Goal: Task Accomplishment & Management: Manage account settings

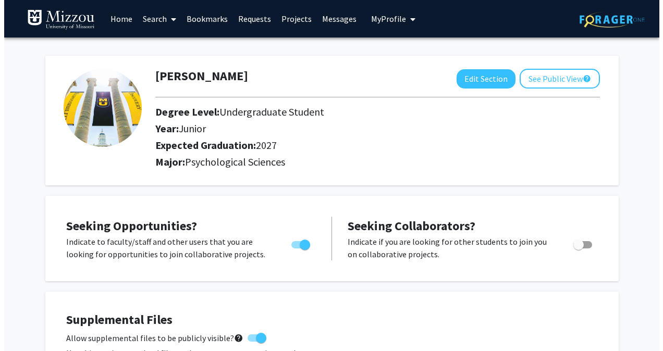
scroll to position [220, 0]
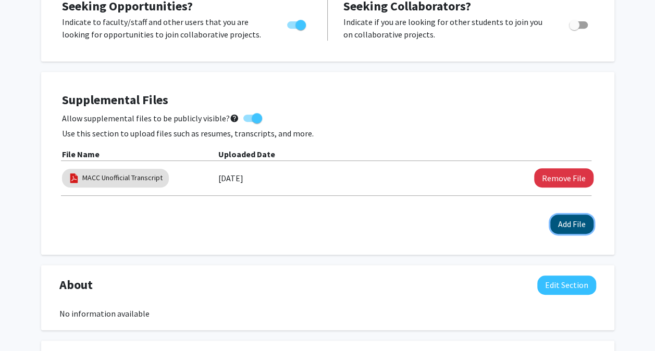
click at [569, 220] on button "Add File" at bounding box center [572, 224] width 43 height 19
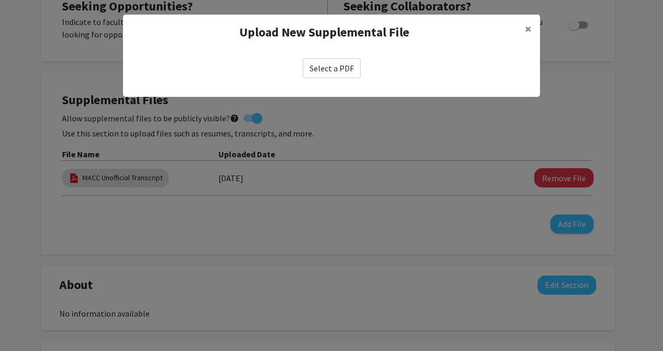
click at [346, 66] on label "Select a PDF" at bounding box center [332, 68] width 58 height 20
click at [0, 0] on input "Select a PDF" at bounding box center [0, 0] width 0 height 0
select select "custom"
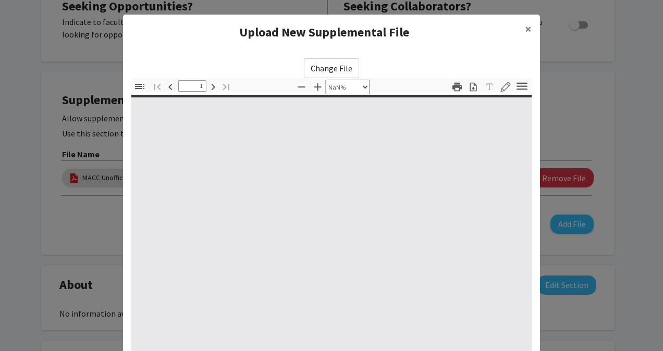
type input "0"
select select "custom"
type input "1"
select select "auto"
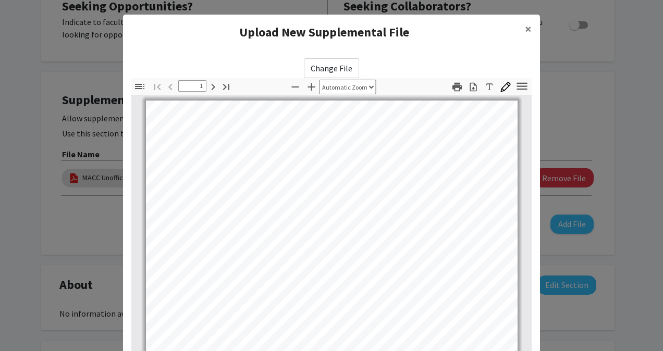
scroll to position [0, 0]
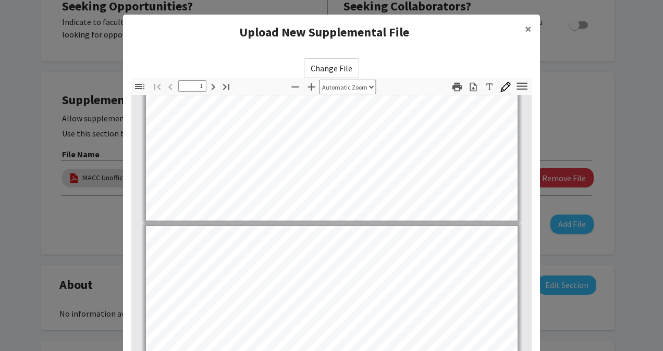
type input "2"
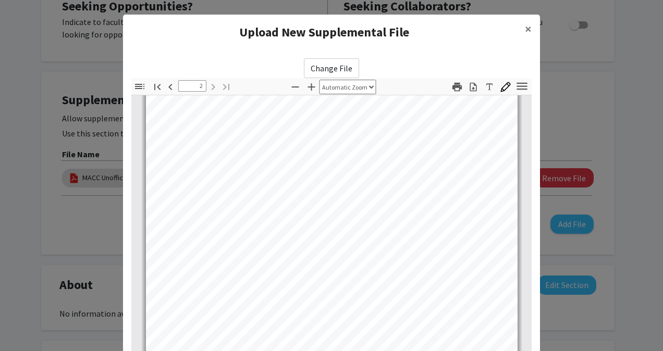
scroll to position [681, 0]
click at [634, 143] on modal-container "Upload New Supplemental File × Change File Thumbnails Document Outline Attachme…" at bounding box center [331, 175] width 663 height 351
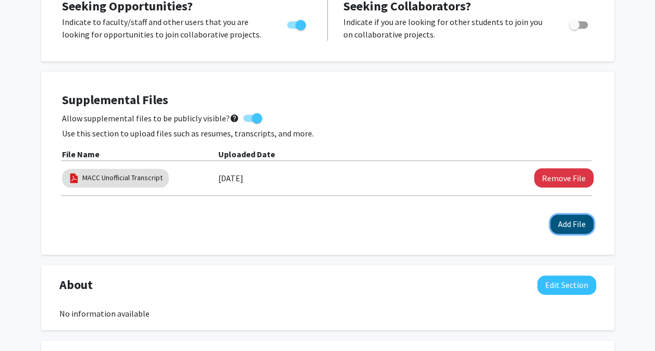
click at [569, 221] on button "Add File" at bounding box center [572, 224] width 43 height 19
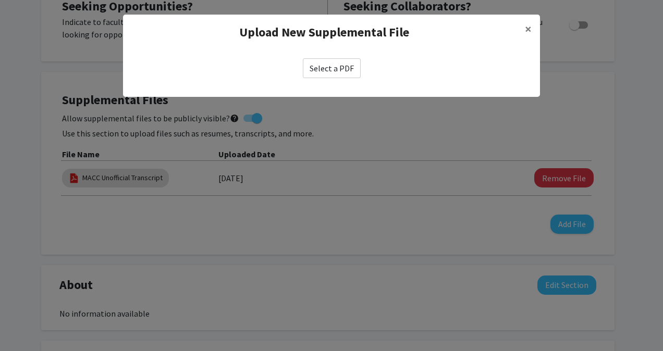
click at [337, 69] on label "Select a PDF" at bounding box center [332, 68] width 58 height 20
click at [0, 0] on input "Select a PDF" at bounding box center [0, 0] width 0 height 0
select select "custom"
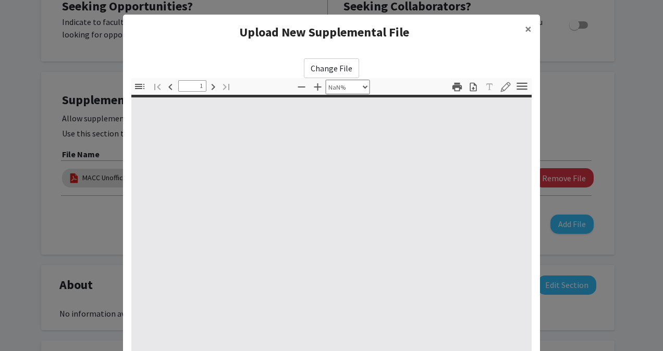
type input "0"
select select "custom"
type input "1"
select select "auto"
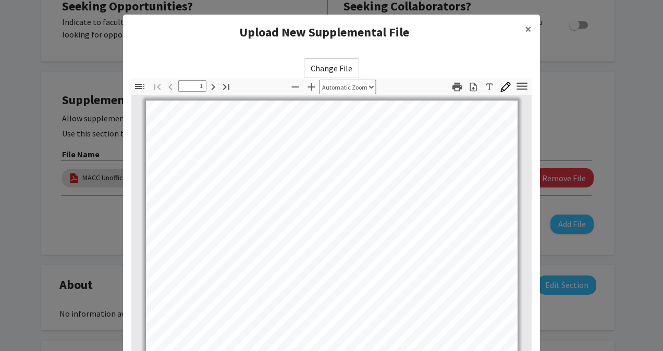
scroll to position [0, 0]
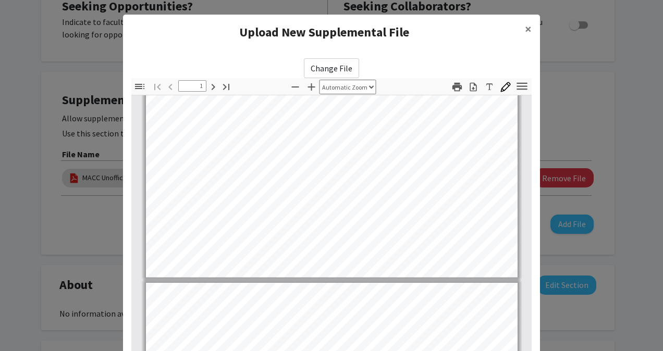
type input "2"
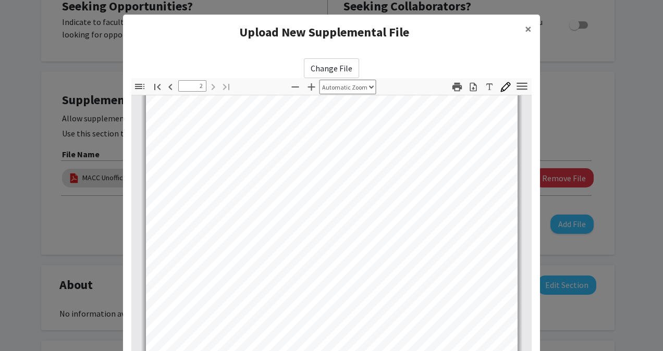
scroll to position [142, 0]
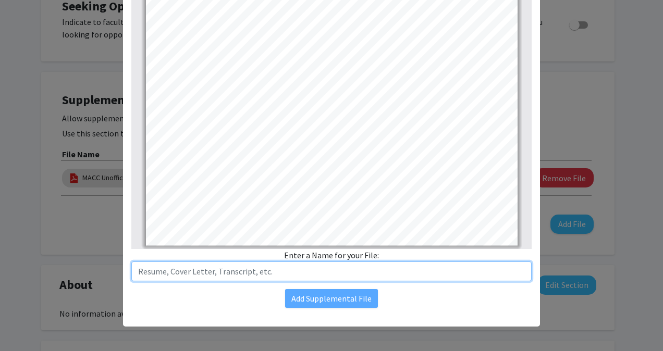
click at [207, 269] on input "text" at bounding box center [331, 272] width 400 height 20
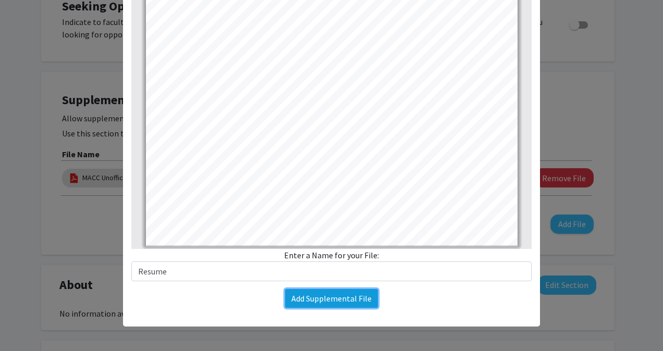
click at [316, 294] on button "Add Supplemental File" at bounding box center [331, 298] width 93 height 19
click at [322, 306] on button "Add Supplemental File" at bounding box center [331, 298] width 93 height 19
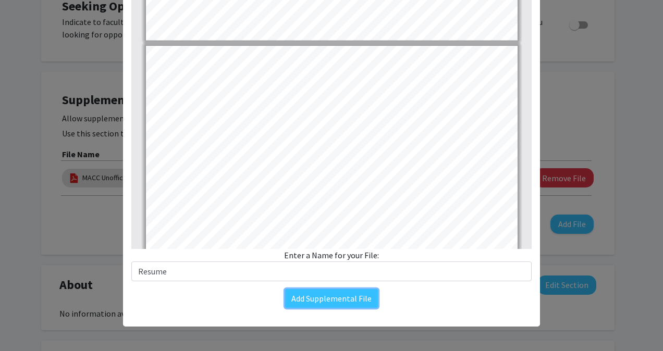
scroll to position [402, 0]
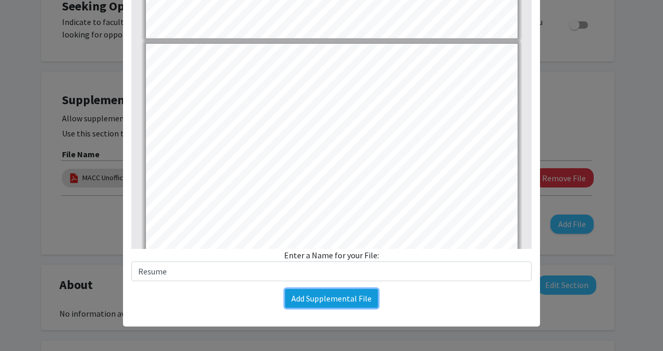
click at [347, 302] on button "Add Supplemental File" at bounding box center [331, 298] width 93 height 19
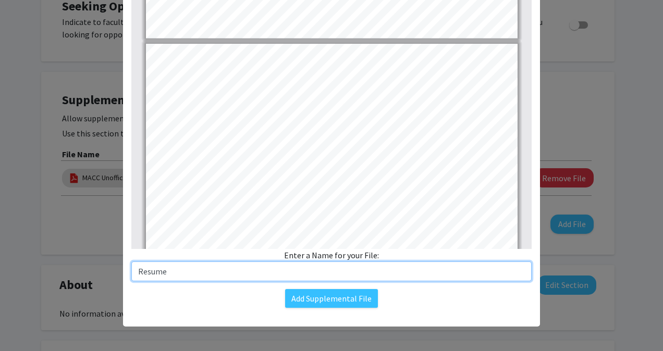
click at [343, 270] on input "Resume" at bounding box center [331, 272] width 400 height 20
type input "Res"
type input "1"
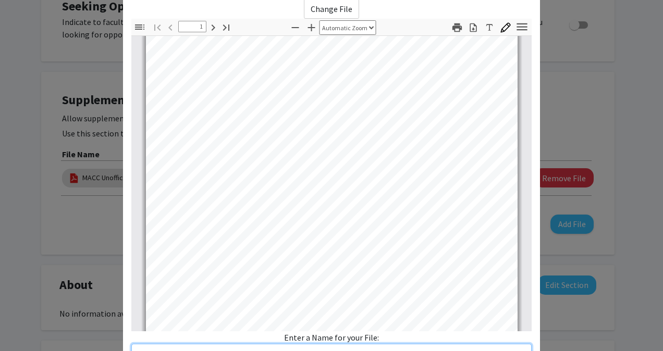
scroll to position [142, 0]
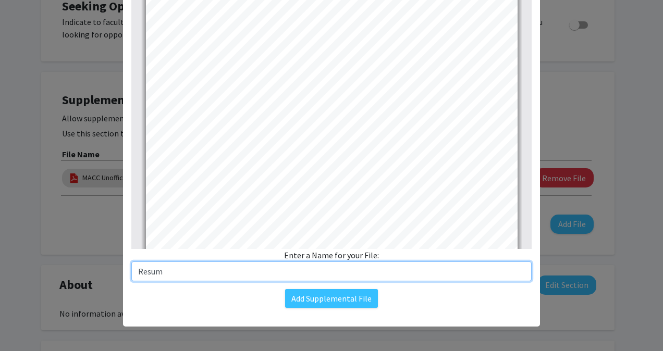
type input "Resume"
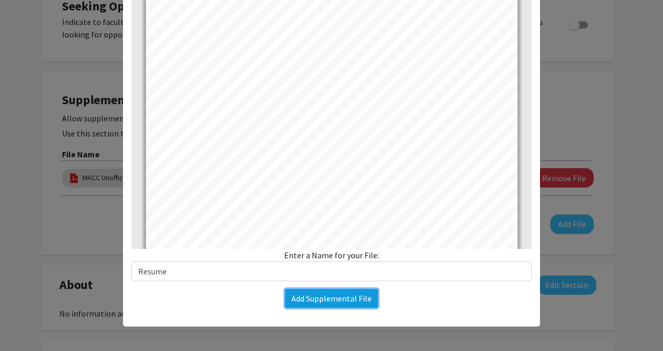
click at [349, 297] on button "Add Supplemental File" at bounding box center [331, 298] width 93 height 19
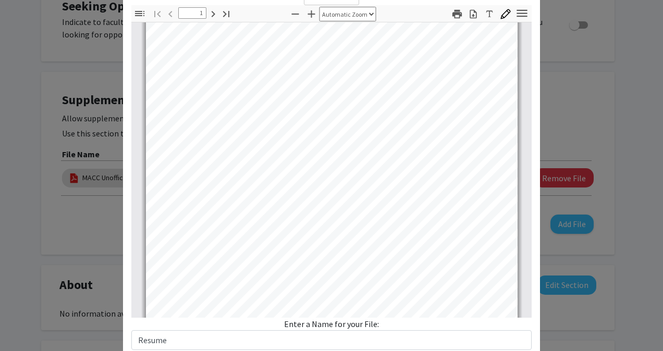
scroll to position [0, 0]
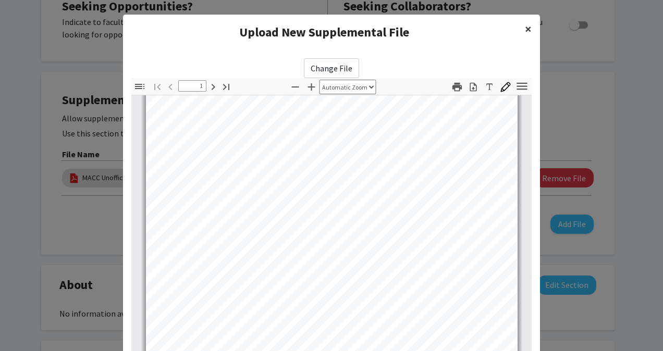
click at [525, 25] on span "×" at bounding box center [528, 29] width 7 height 16
click at [525, 26] on span "×" at bounding box center [528, 29] width 7 height 16
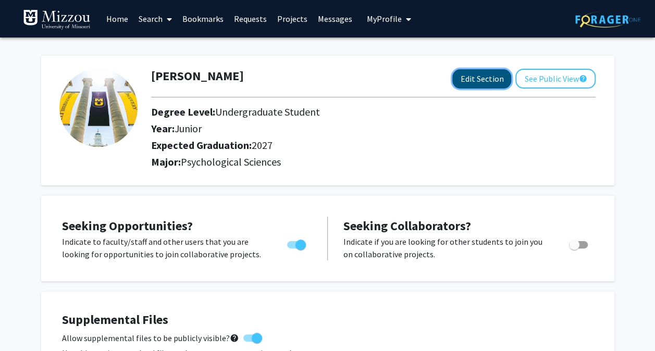
click at [491, 86] on button "Edit Section" at bounding box center [482, 78] width 59 height 19
select select "junior"
select select "2027"
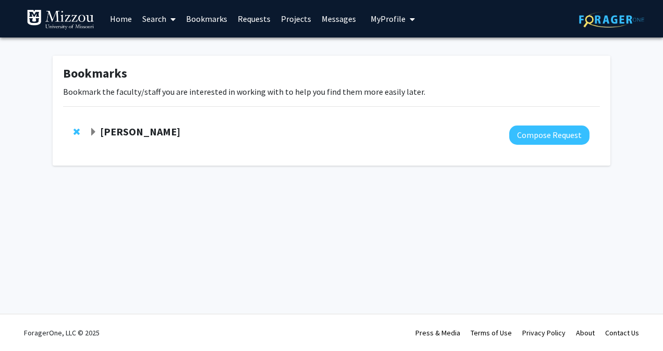
click at [376, 18] on span "My Profile" at bounding box center [388, 19] width 35 height 10
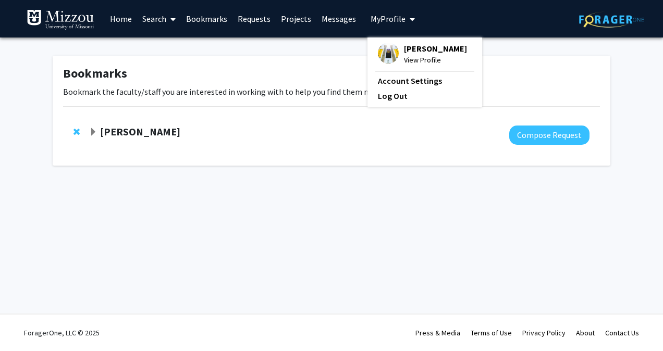
click at [412, 62] on span "View Profile" at bounding box center [435, 59] width 63 height 11
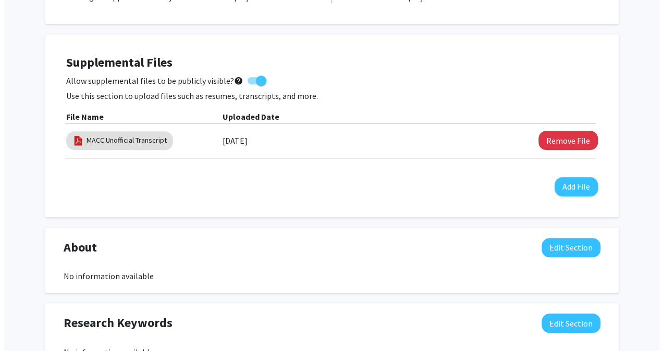
scroll to position [261, 0]
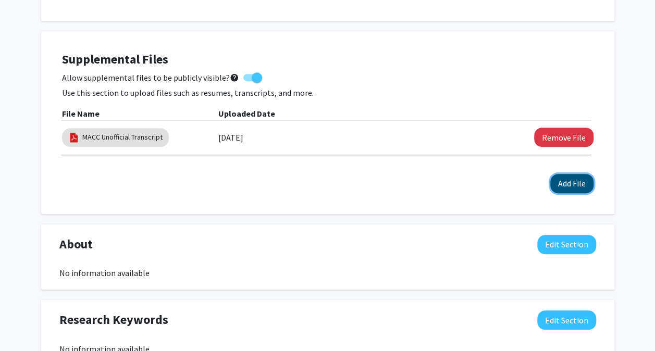
click at [575, 181] on button "Add File" at bounding box center [572, 183] width 43 height 19
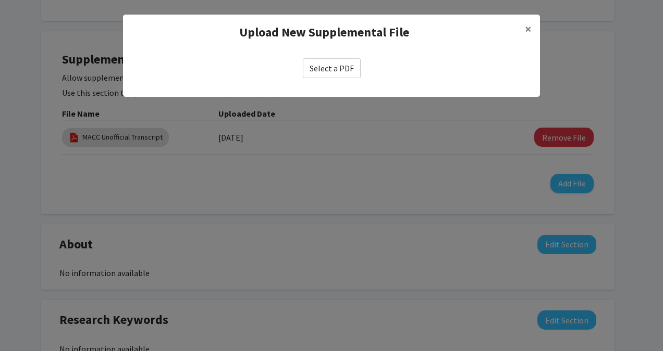
click at [344, 72] on label "Select a PDF" at bounding box center [332, 68] width 58 height 20
click at [0, 0] on input "Select a PDF" at bounding box center [0, 0] width 0 height 0
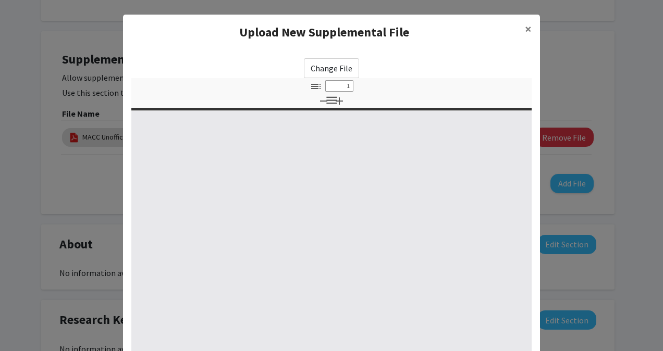
select select "custom"
type input "0"
select select "custom"
type input "1"
select select "auto"
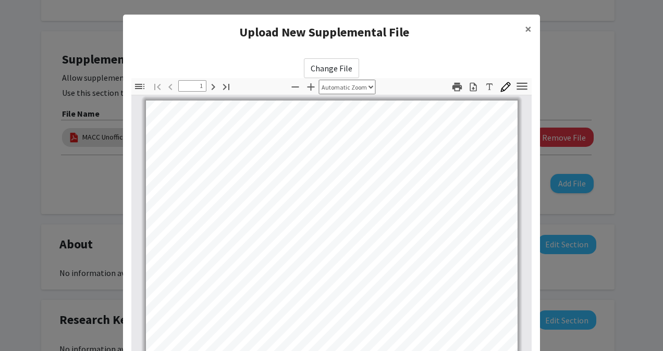
scroll to position [0, 0]
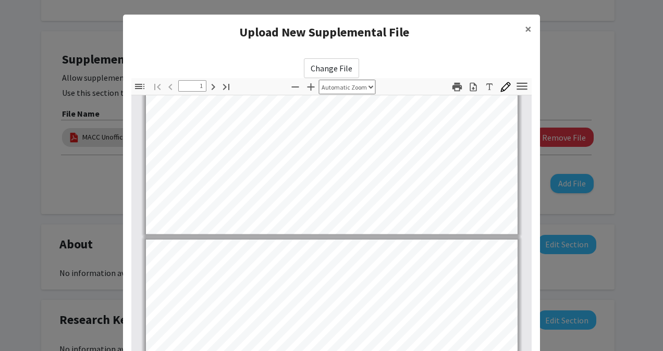
type input "2"
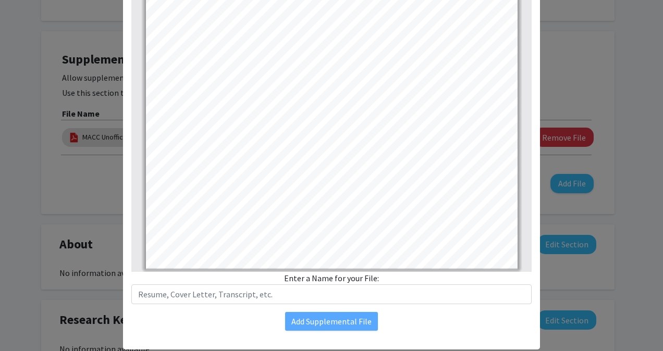
scroll to position [142, 0]
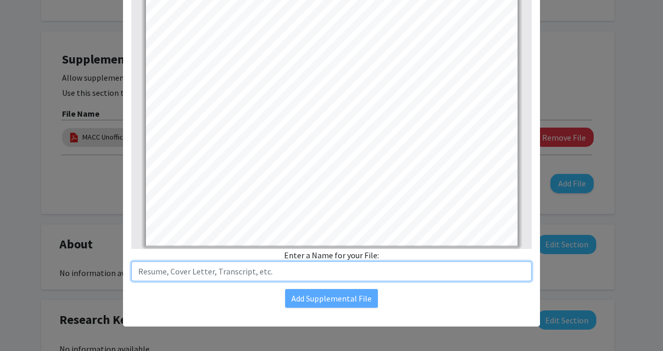
click at [172, 266] on input "text" at bounding box center [331, 272] width 400 height 20
type input "Resume"
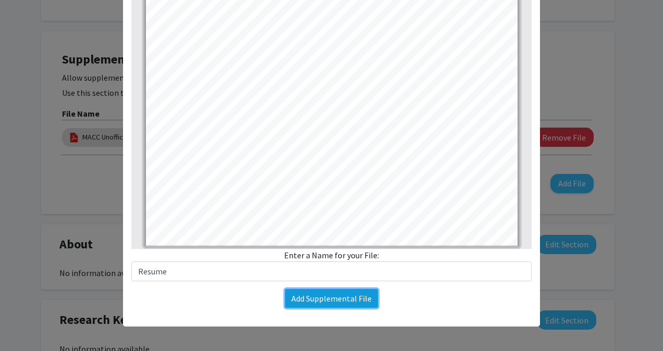
click at [290, 303] on button "Add Supplemental File" at bounding box center [331, 298] width 93 height 19
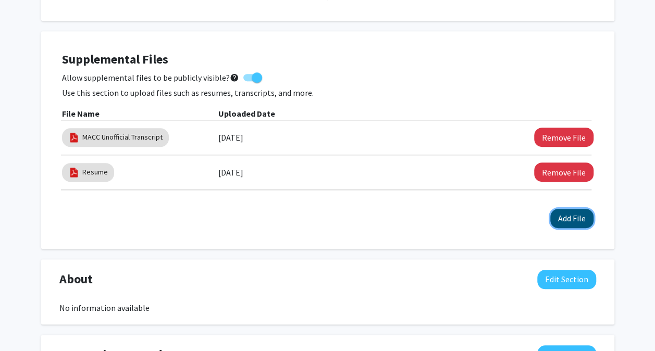
click at [577, 210] on button "Add File" at bounding box center [572, 218] width 43 height 19
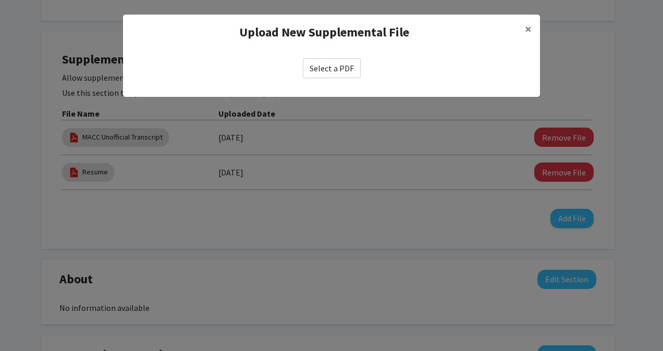
click at [339, 65] on label "Select a PDF" at bounding box center [332, 68] width 58 height 20
click at [0, 0] on input "Select a PDF" at bounding box center [0, 0] width 0 height 0
select select "custom"
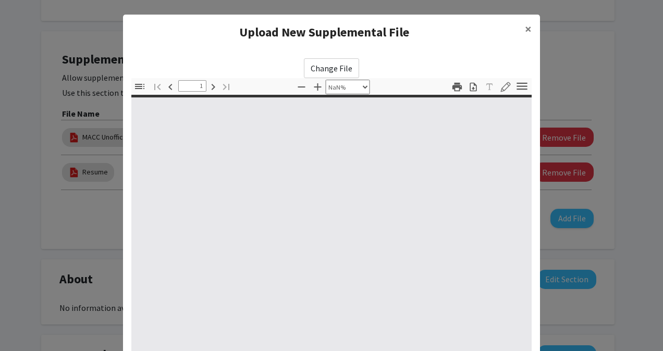
type input "0"
select select "custom"
type input "1"
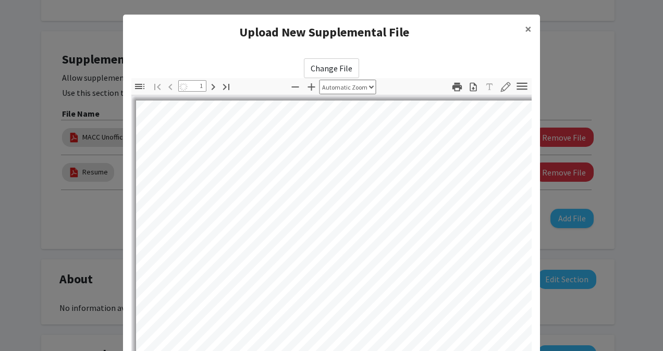
select select "auto"
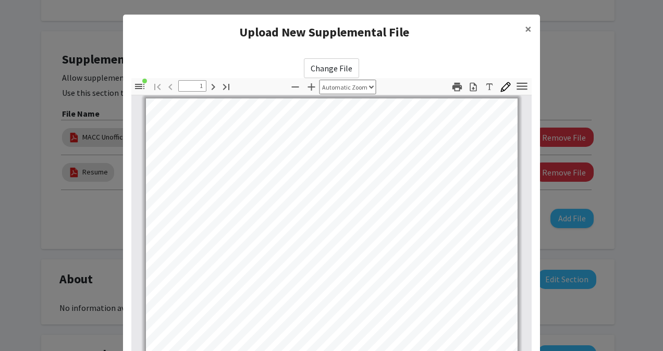
type input "2"
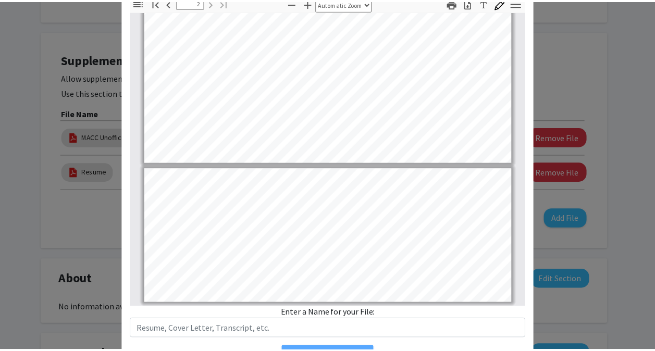
scroll to position [142, 0]
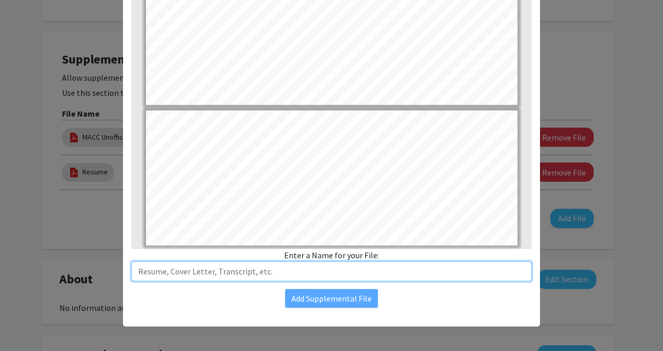
click at [180, 269] on input "text" at bounding box center [331, 272] width 400 height 20
type input "Graderation Certifate"
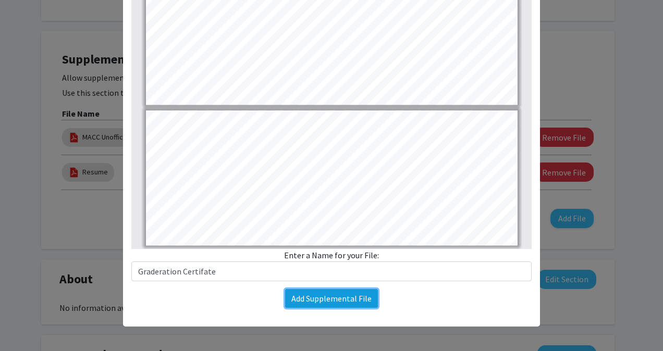
click at [344, 295] on button "Add Supplemental File" at bounding box center [331, 298] width 93 height 19
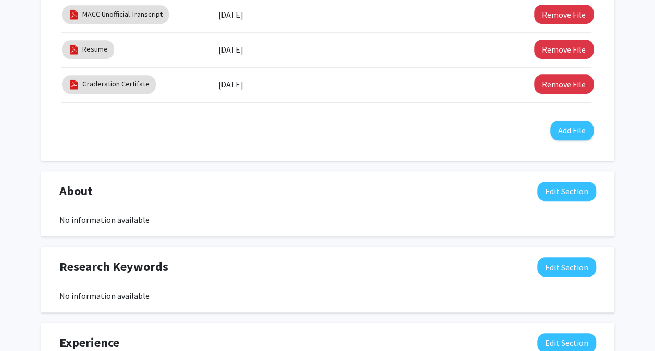
scroll to position [384, 0]
click at [581, 187] on button "Edit Section" at bounding box center [567, 191] width 59 height 19
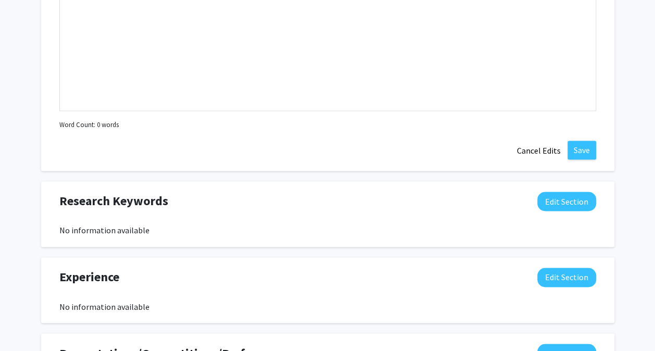
scroll to position [679, 0]
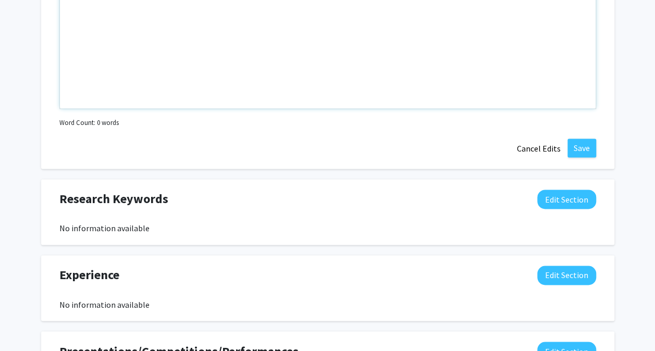
click at [149, 62] on div "Note to users with screen readers: Please deactivate our accessibility plugin f…" at bounding box center [328, 30] width 536 height 156
click at [575, 203] on button "Edit Section" at bounding box center [567, 199] width 59 height 19
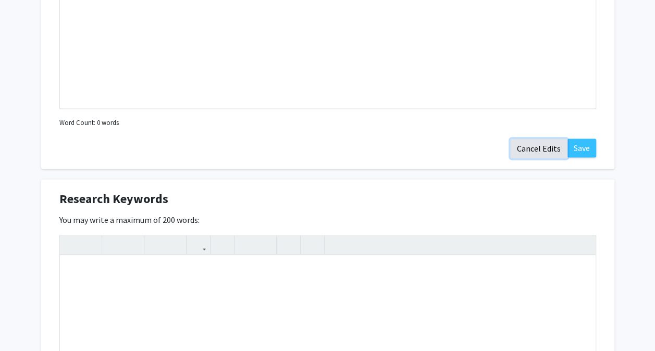
click at [528, 149] on button "Cancel Edits" at bounding box center [539, 149] width 57 height 20
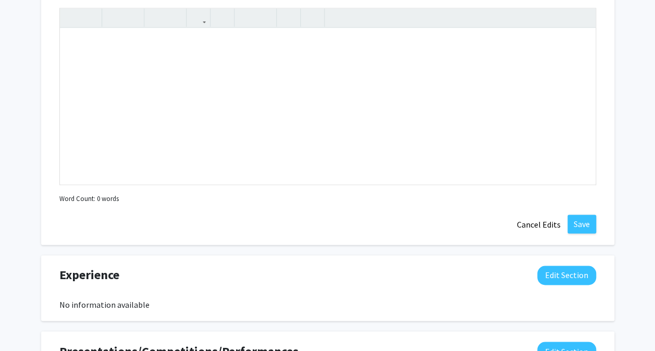
scroll to position [700, 0]
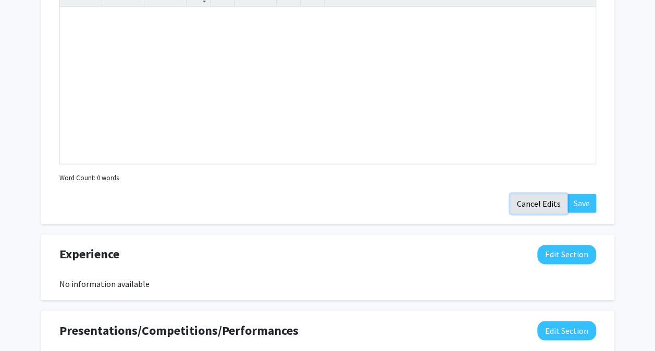
click at [533, 208] on button "Cancel Edits" at bounding box center [539, 204] width 57 height 20
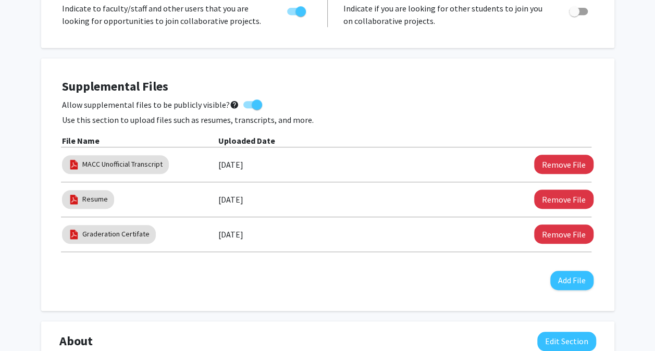
scroll to position [230, 0]
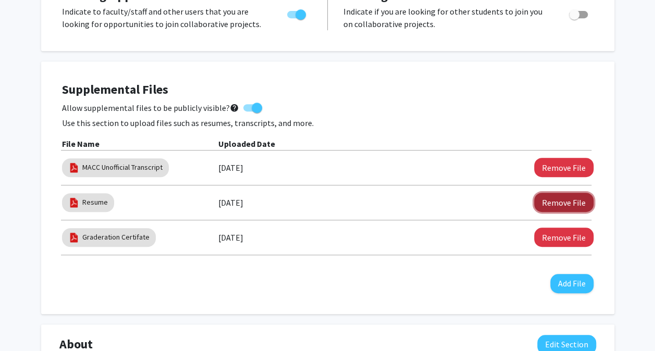
click at [556, 207] on button "Remove File" at bounding box center [564, 202] width 59 height 19
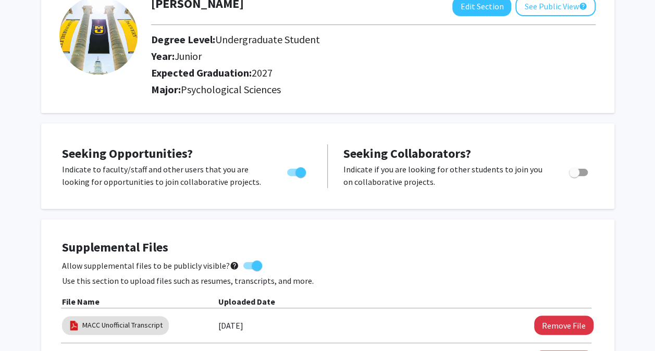
scroll to position [0, 0]
